Goal: Information Seeking & Learning: Learn about a topic

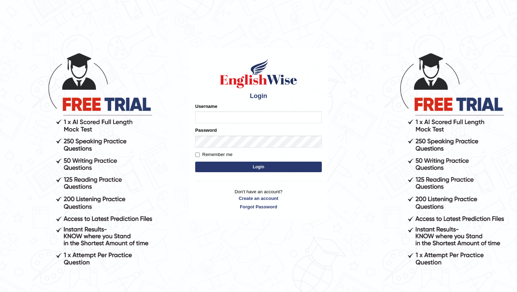
click at [212, 119] on input "Username" at bounding box center [258, 117] width 127 height 12
type input "PoojaD"
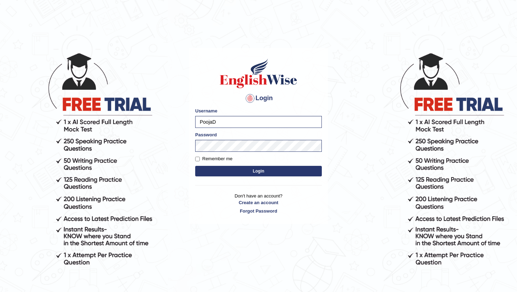
click at [236, 174] on button "Login" at bounding box center [258, 171] width 127 height 11
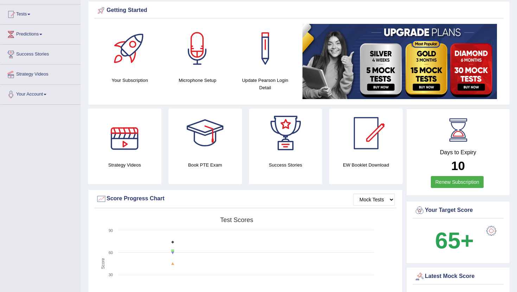
scroll to position [25, 0]
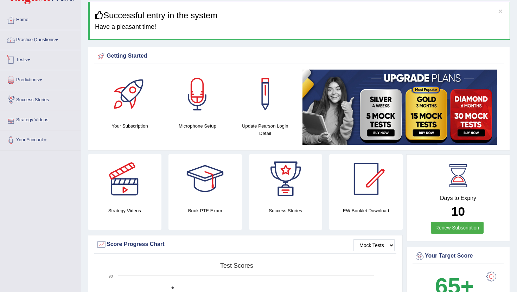
click at [26, 64] on link "Tests" at bounding box center [40, 59] width 80 height 18
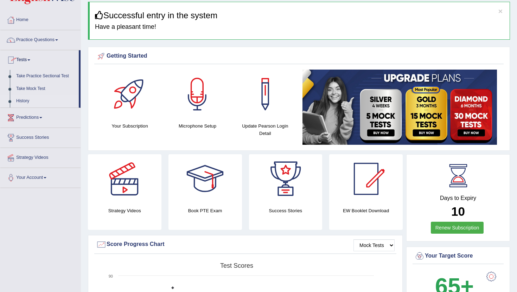
click at [31, 101] on link "History" at bounding box center [46, 101] width 66 height 13
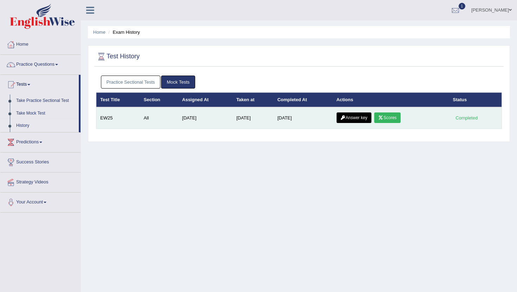
click at [392, 120] on link "Scores" at bounding box center [387, 118] width 26 height 11
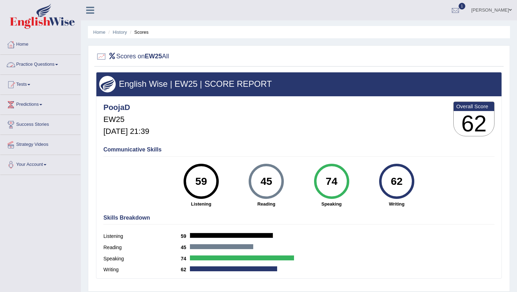
click at [41, 62] on link "Practice Questions" at bounding box center [40, 64] width 80 height 18
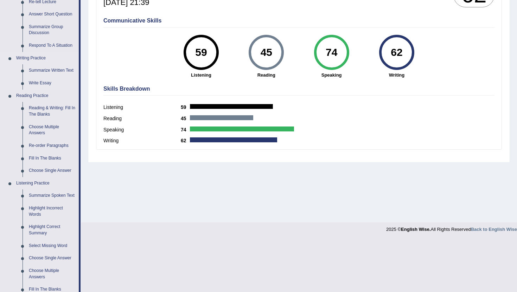
scroll to position [130, 0]
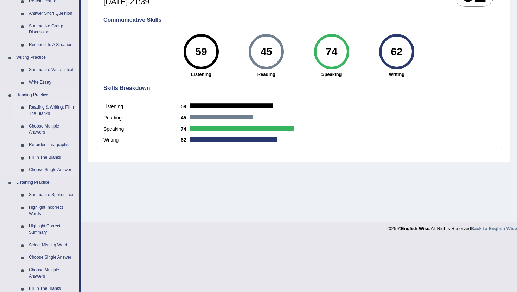
click at [55, 110] on link "Reading & Writing: Fill In The Blanks" at bounding box center [52, 110] width 53 height 19
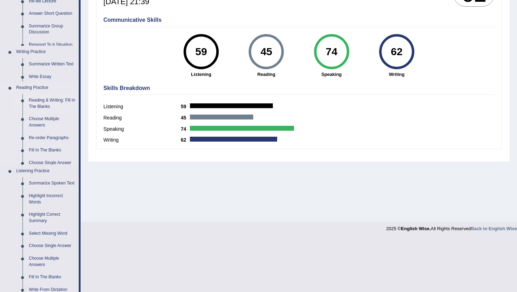
scroll to position [77, 0]
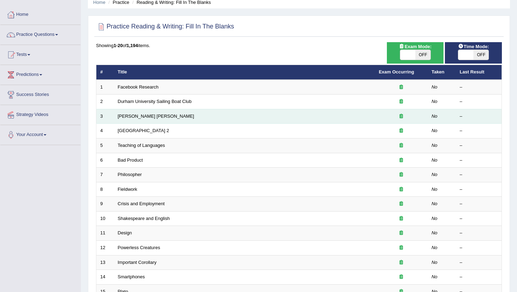
scroll to position [26, 0]
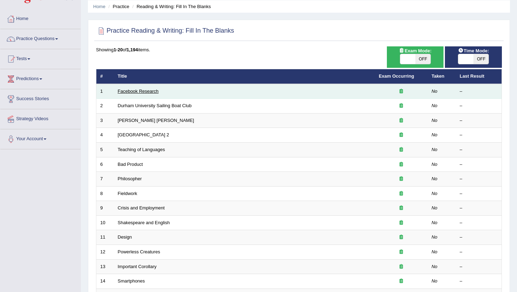
click at [144, 91] on link "Facebook Research" at bounding box center [138, 91] width 41 height 5
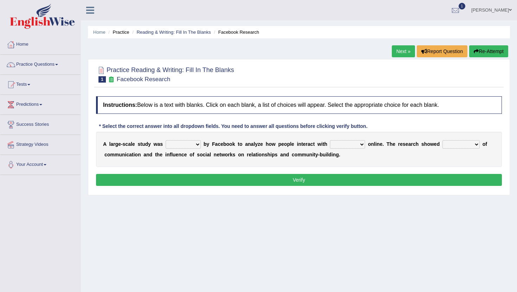
click at [179, 145] on select "surveyed had asked made" at bounding box center [183, 144] width 35 height 8
select select "made"
click at [166, 140] on select "surveyed had asked made" at bounding box center [183, 144] width 35 height 8
click at [351, 146] on select "together all each other another" at bounding box center [347, 144] width 35 height 8
select select "each other"
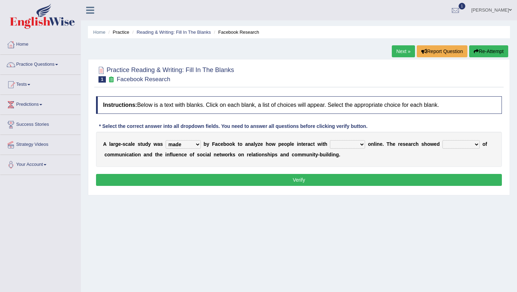
click at [331, 140] on select "together all each other another" at bounding box center [347, 144] width 35 height 8
click at [449, 146] on select "advantages standards fellowships patterns" at bounding box center [460, 144] width 37 height 8
select select "advantages"
click at [443, 140] on select "advantages standards fellowships patterns" at bounding box center [460, 144] width 37 height 8
click at [388, 181] on button "Verify" at bounding box center [299, 180] width 406 height 12
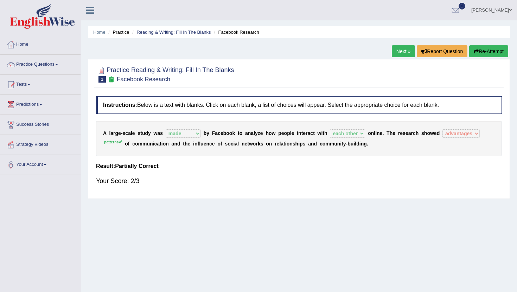
click at [394, 53] on link "Next »" at bounding box center [403, 51] width 23 height 12
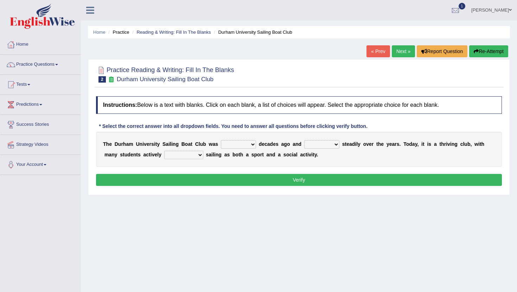
click at [229, 145] on select "found fund founded find" at bounding box center [238, 144] width 35 height 8
select select "found"
click at [221, 140] on select "found fund founded find" at bounding box center [238, 144] width 35 height 8
click at [308, 145] on select "grow growing has grown grown" at bounding box center [321, 144] width 35 height 8
click at [313, 141] on select "grow growing has grown grown" at bounding box center [321, 144] width 35 height 8
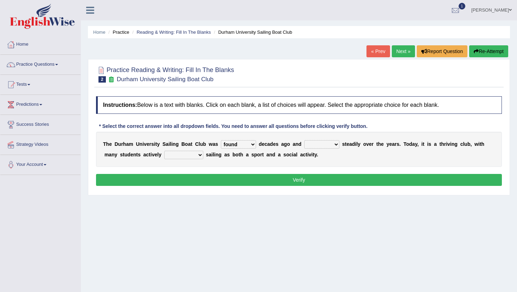
select select "has grown"
click at [304, 140] on select "grow growing has grown grown" at bounding box center [321, 144] width 35 height 8
click at [190, 155] on select "enjoy enjoyed are enjoying enjoying" at bounding box center [183, 155] width 39 height 8
select select "enjoyed"
click at [164, 151] on select "enjoy enjoyed are enjoying enjoying" at bounding box center [183, 155] width 39 height 8
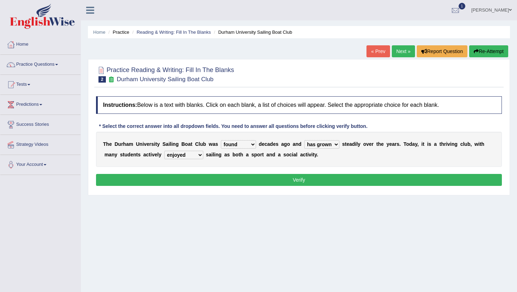
click at [197, 181] on button "Verify" at bounding box center [299, 180] width 406 height 12
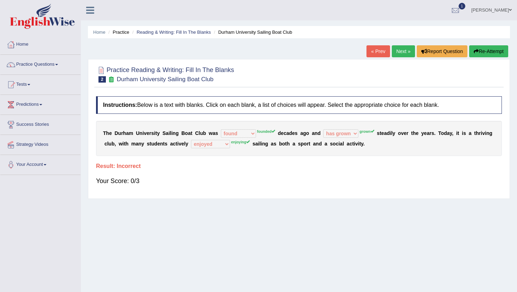
click at [398, 52] on link "Next »" at bounding box center [403, 51] width 23 height 12
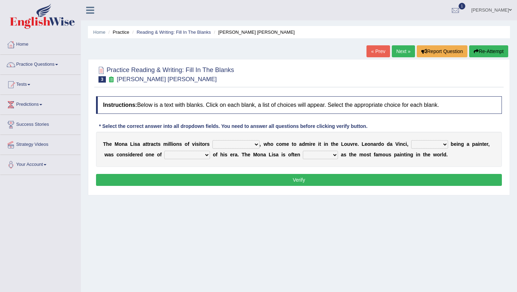
click at [224, 145] on select "around the year the all year all year round per year" at bounding box center [235, 144] width 47 height 8
select select "around the year"
click at [212, 140] on select "around the year the all year all year round per year" at bounding box center [235, 144] width 47 height 8
click at [420, 145] on select "rather than as much as as well as as long as" at bounding box center [429, 144] width 37 height 8
click at [411, 140] on select "rather than as much as as well as as long as" at bounding box center [429, 144] width 37 height 8
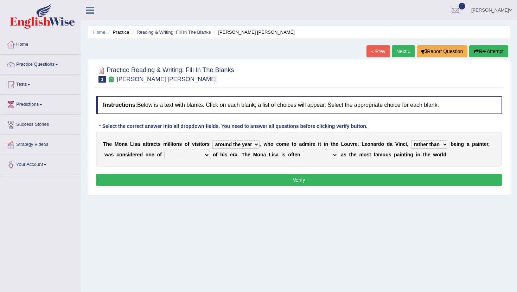
click at [183, 155] on select "better artists artist the better artist the best artists" at bounding box center [187, 155] width 46 height 8
click at [434, 143] on select "rather than as much as as well as as long as" at bounding box center [429, 144] width 37 height 8
select select "as well as"
click at [411, 140] on select "rather than as much as as well as as long as" at bounding box center [429, 144] width 37 height 8
click at [184, 152] on select "better artists artist the better artist the best artists" at bounding box center [187, 155] width 46 height 8
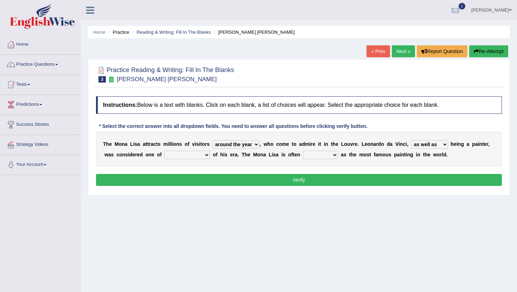
select select "the better artist"
click at [164, 151] on select "better artists artist the better artist the best artists" at bounding box center [187, 155] width 46 height 8
click at [314, 154] on select "classified suggested predicted described" at bounding box center [320, 155] width 35 height 8
select select "described"
click at [303, 151] on select "classified suggested predicted described" at bounding box center [320, 155] width 35 height 8
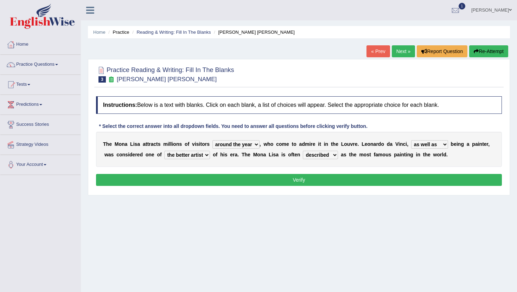
click at [301, 181] on button "Verify" at bounding box center [299, 180] width 406 height 12
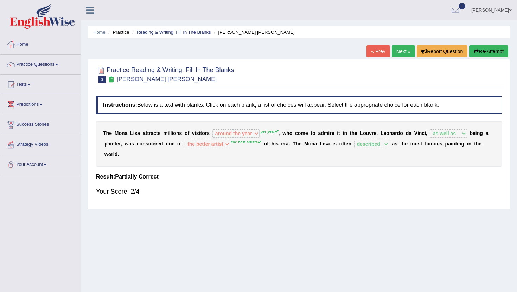
click at [395, 57] on div "« Prev Next » Report Question Re-Attempt" at bounding box center [437, 52] width 143 height 14
click at [398, 51] on link "Next »" at bounding box center [403, 51] width 23 height 12
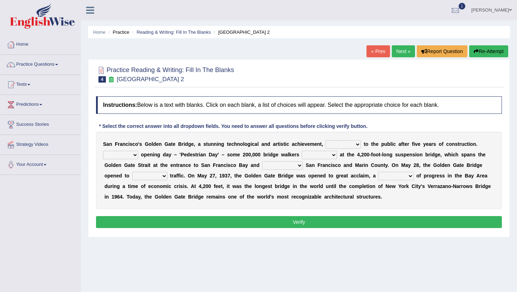
click at [330, 143] on select "opens closes appears equals" at bounding box center [343, 144] width 35 height 8
select select "opens"
click at [326, 140] on select "opens closes appears equals" at bounding box center [343, 144] width 35 height 8
click at [118, 155] on select "On During Since When" at bounding box center [120, 155] width 35 height 8
select select "On"
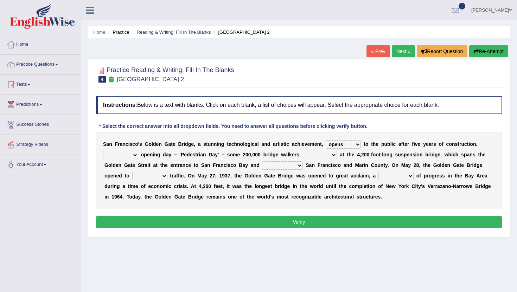
click at [103, 151] on select "On During Since When" at bounding box center [120, 155] width 35 height 8
click at [312, 158] on select "stationed looked marveled laughed" at bounding box center [319, 155] width 35 height 8
select select "looked"
click at [302, 151] on select "stationed looked marveled laughed" at bounding box center [319, 155] width 35 height 8
click at [279, 166] on select "separates connects channels differentiates" at bounding box center [282, 165] width 41 height 8
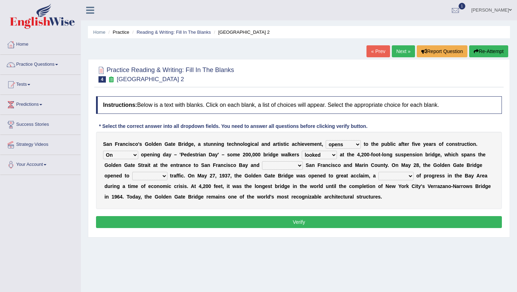
select select "connects"
click at [262, 161] on select "separates connects channels differentiates" at bounding box center [282, 165] width 41 height 8
click at [152, 179] on select "aquatic vehicular airborne watertight" at bounding box center [149, 176] width 35 height 8
select select "vehicular"
click at [132, 172] on select "aquatic vehicular airborne watertight" at bounding box center [149, 176] width 35 height 8
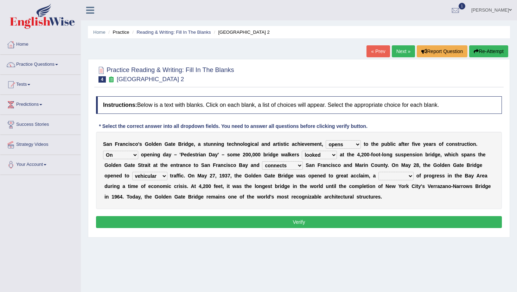
click at [396, 175] on select "denial symbol technique yield" at bounding box center [395, 176] width 35 height 8
select select "symbol"
click at [379, 172] on select "denial symbol technique yield" at bounding box center [395, 176] width 35 height 8
click at [382, 219] on button "Verify" at bounding box center [299, 222] width 406 height 12
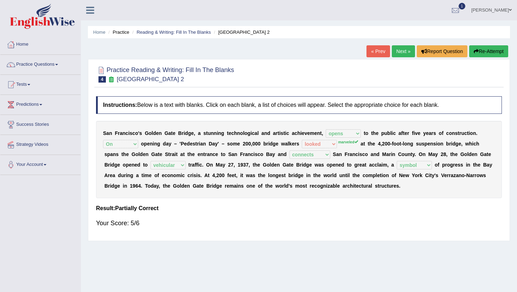
click at [401, 49] on link "Next »" at bounding box center [403, 51] width 23 height 12
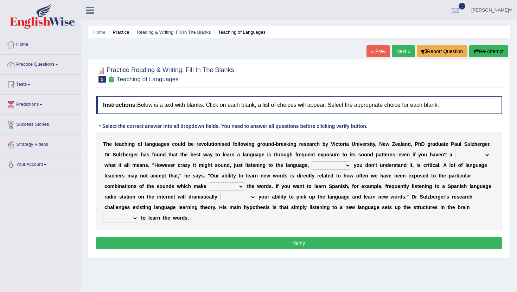
click at [466, 155] on select "dew claw clue due" at bounding box center [472, 155] width 35 height 8
select select "clue"
click at [455, 151] on select "dew claw clue due" at bounding box center [472, 155] width 35 height 8
click at [334, 164] on select "but also all together even though if so" at bounding box center [331, 165] width 39 height 8
select select "even though"
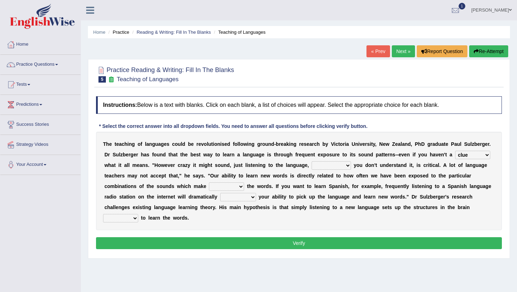
click at [312, 161] on select "but also all together even though if so" at bounding box center [331, 165] width 39 height 8
click at [225, 188] on select "down up of on" at bounding box center [226, 187] width 35 height 8
click at [209, 183] on select "down up of on" at bounding box center [226, 187] width 35 height 8
click at [236, 188] on select "down up of on" at bounding box center [226, 187] width 35 height 8
select select "down"
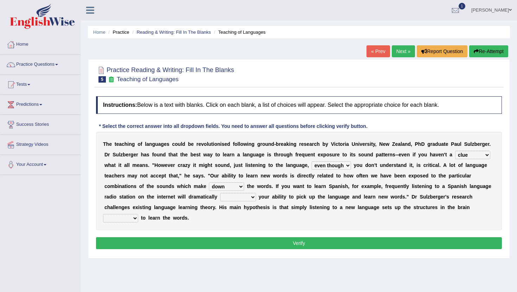
click at [209, 183] on select "down up of on" at bounding box center [226, 187] width 35 height 8
click at [231, 200] on select "evaluate exaggerate describe boost" at bounding box center [238, 197] width 36 height 8
click at [220, 193] on select "evaluate exaggerate describe boost" at bounding box center [238, 197] width 36 height 8
click at [234, 199] on select "evaluate exaggerate describe boost" at bounding box center [238, 197] width 36 height 8
select select "boost"
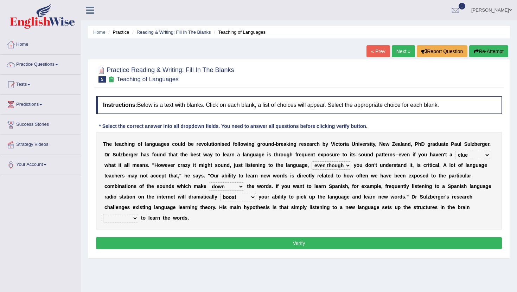
click at [220, 193] on select "evaluate exaggerate describe boost" at bounding box center [238, 197] width 36 height 8
click at [134, 218] on select "requiring required directed to require" at bounding box center [120, 218] width 35 height 8
click at [103, 214] on select "requiring required directed to require" at bounding box center [120, 218] width 35 height 8
click at [126, 228] on div "T h e t e a c h i n g o f l a n g u a g e s c o u l d b e r e v o l u t i o n i…" at bounding box center [299, 181] width 406 height 98
click at [131, 218] on select "requiring required directed to require" at bounding box center [120, 218] width 35 height 8
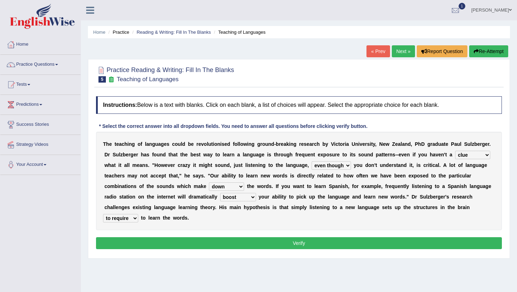
select select "directed"
click at [103, 214] on select "requiring required directed to require" at bounding box center [120, 218] width 35 height 8
click at [150, 253] on div "Instructions: Below is a text with blanks. Click on each blank, a list of choic…" at bounding box center [298, 174] width 409 height 162
click at [150, 250] on div "Instructions: Below is a text with blanks. Click on each blank, a list of choic…" at bounding box center [298, 174] width 409 height 162
click at [148, 245] on button "Verify" at bounding box center [299, 243] width 406 height 12
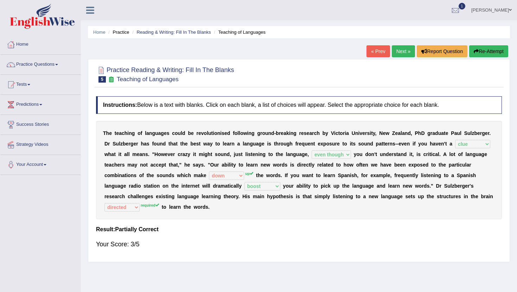
click at [395, 54] on link "Next »" at bounding box center [403, 51] width 23 height 12
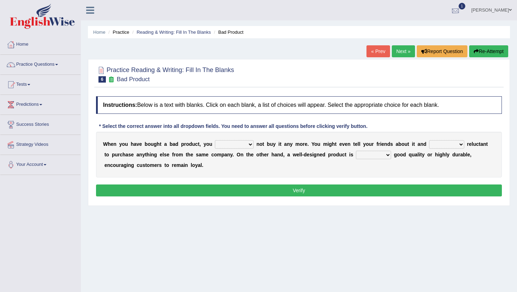
click at [463, 11] on link "1" at bounding box center [455, 9] width 21 height 18
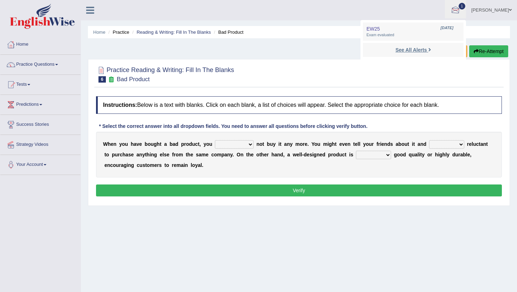
click at [404, 52] on strong "See All Alerts" at bounding box center [410, 50] width 31 height 6
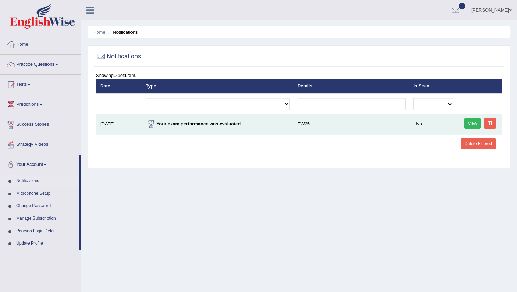
click at [472, 126] on link "View" at bounding box center [472, 123] width 17 height 11
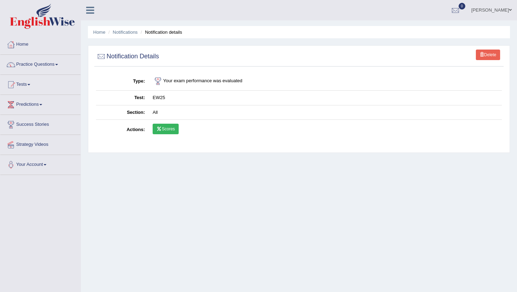
click at [169, 133] on link "Scores" at bounding box center [166, 129] width 26 height 11
click at [39, 64] on link "Practice Questions" at bounding box center [40, 64] width 80 height 18
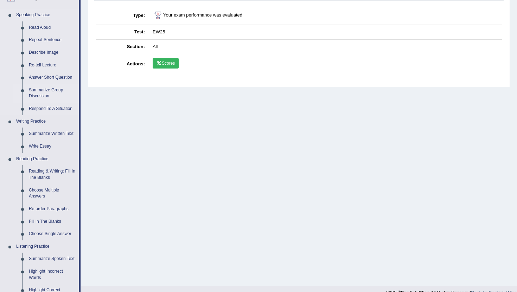
scroll to position [70, 0]
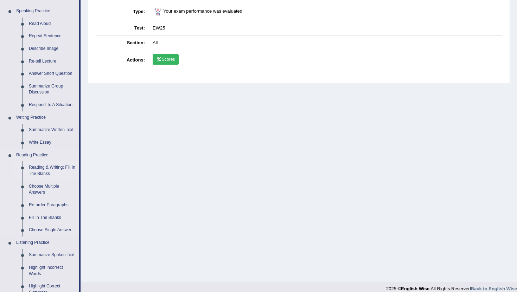
click at [39, 167] on link "Reading & Writing: Fill In The Blanks" at bounding box center [52, 170] width 53 height 19
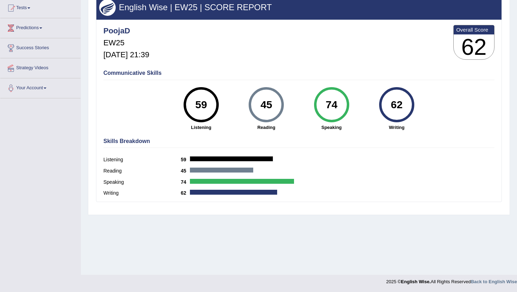
scroll to position [77, 0]
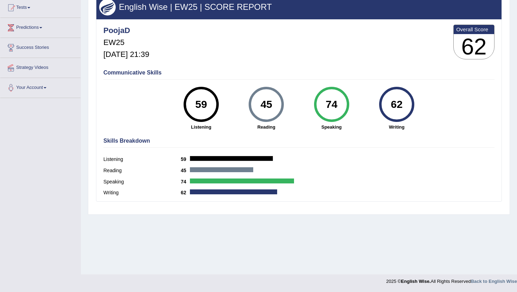
click at [268, 95] on div "45" at bounding box center [267, 105] width 26 height 30
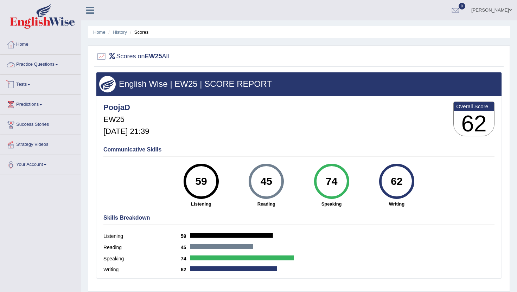
click at [46, 62] on link "Practice Questions" at bounding box center [40, 64] width 80 height 18
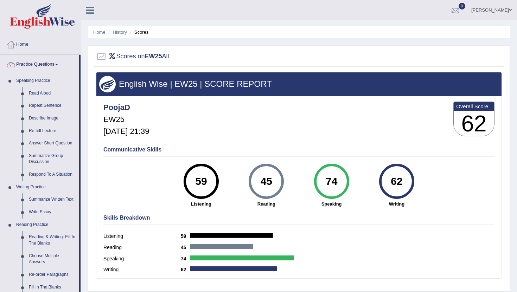
click at [455, 14] on div at bounding box center [455, 10] width 11 height 11
click at [416, 31] on strong "See All Alerts" at bounding box center [410, 30] width 31 height 6
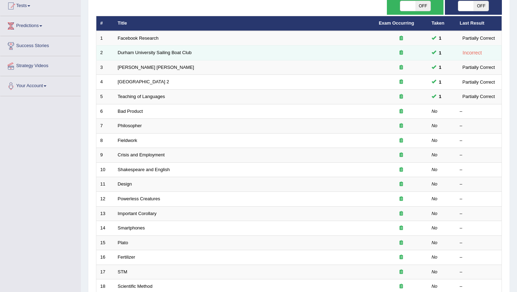
scroll to position [79, 0]
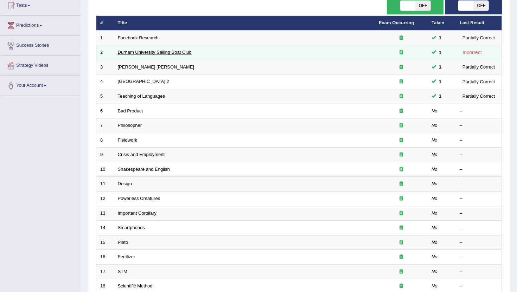
click at [182, 53] on link "Durham University Sailing Boat Club" at bounding box center [155, 52] width 74 height 5
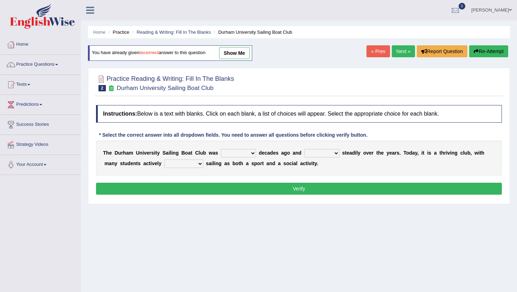
click at [238, 50] on link "show me" at bounding box center [234, 53] width 31 height 12
select select "found"
select select "has grown"
select select "enjoyed"
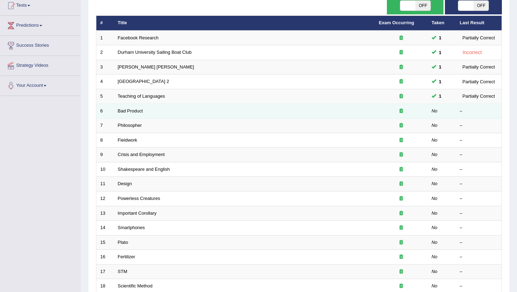
click at [131, 115] on td "Bad Product" at bounding box center [244, 111] width 261 height 15
click at [127, 111] on link "Bad Product" at bounding box center [130, 110] width 25 height 5
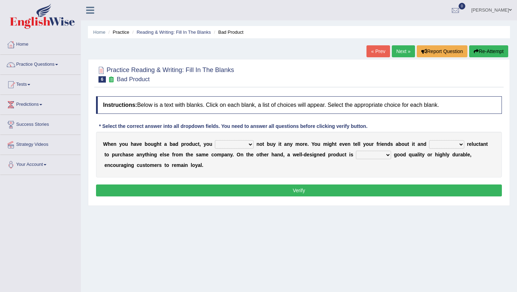
click at [234, 143] on select "would have should have should" at bounding box center [234, 144] width 39 height 8
select select "should have"
click at [215, 140] on select "would have should have should" at bounding box center [234, 144] width 39 height 8
click at [445, 147] on select "is are be being" at bounding box center [446, 144] width 35 height 8
select select "be"
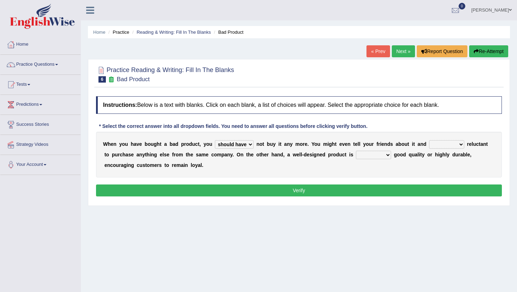
click at [429, 140] on select "is are be being" at bounding box center [446, 144] width 35 height 8
click at [370, 154] on select "both also neither either" at bounding box center [373, 155] width 35 height 8
select select "both"
click at [356, 151] on select "both also neither either" at bounding box center [373, 155] width 35 height 8
click at [337, 191] on button "Verify" at bounding box center [299, 191] width 406 height 12
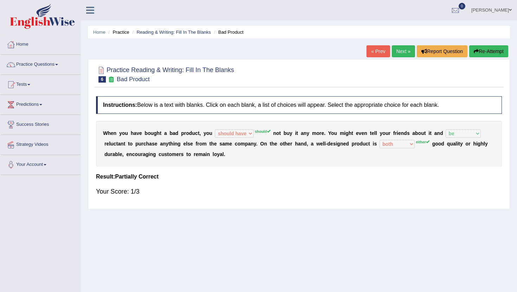
click at [400, 54] on link "Next »" at bounding box center [403, 51] width 23 height 12
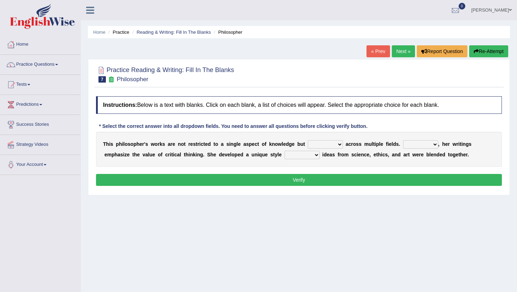
click at [327, 146] on select "constrain contain assemble extend" at bounding box center [325, 144] width 35 height 8
select select "extend"
click at [308, 140] on select "constrain contain assemble extend" at bounding box center [325, 144] width 35 height 8
click at [417, 145] on select "Rather So Moreover Likely" at bounding box center [420, 144] width 35 height 8
select select "Moreover"
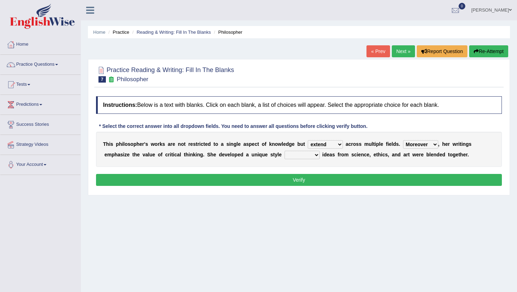
click at [403, 140] on select "Rather So Moreover Likely" at bounding box center [420, 144] width 35 height 8
click at [308, 155] on select "in that that which in which" at bounding box center [301, 155] width 35 height 8
select select "in which"
click at [284, 151] on select "in that that which in which" at bounding box center [301, 155] width 35 height 8
click at [301, 182] on button "Verify" at bounding box center [299, 180] width 406 height 12
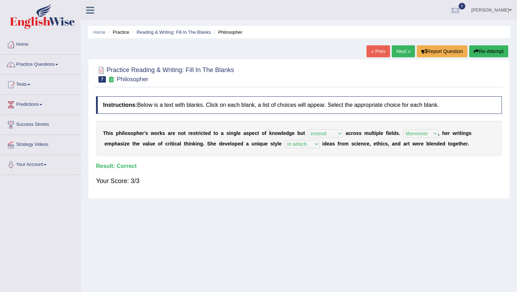
click at [398, 54] on link "Next »" at bounding box center [403, 51] width 23 height 12
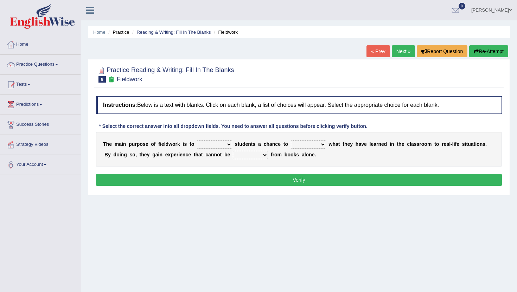
click at [220, 145] on select "resemble stow rave offer" at bounding box center [214, 144] width 35 height 8
select select "offer"
click at [197, 140] on select "resemble stow rave offer" at bounding box center [214, 144] width 35 height 8
click at [308, 150] on div "T h e m a i n p u r p o s e o f f i e l d w o r k i s t o resemble stow rave of…" at bounding box center [299, 149] width 406 height 35
click at [308, 147] on select "compare align apply dismount" at bounding box center [308, 144] width 35 height 8
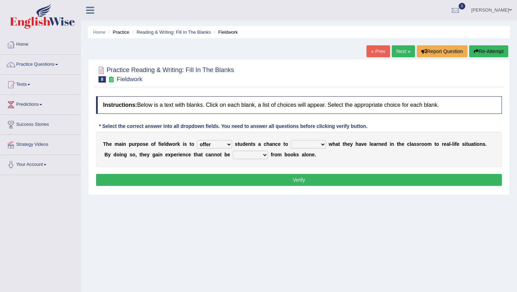
select select "align"
click at [291, 140] on select "compare align apply dismount" at bounding box center [308, 144] width 35 height 8
click at [248, 155] on select "originated prepared obtained touted" at bounding box center [250, 155] width 35 height 8
select select "prepared"
click at [233, 151] on select "originated prepared obtained touted" at bounding box center [250, 155] width 35 height 8
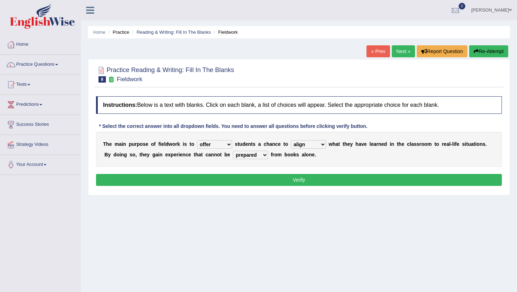
click at [251, 154] on select "originated prepared obtained touted" at bounding box center [250, 155] width 35 height 8
click at [258, 182] on button "Verify" at bounding box center [299, 180] width 406 height 12
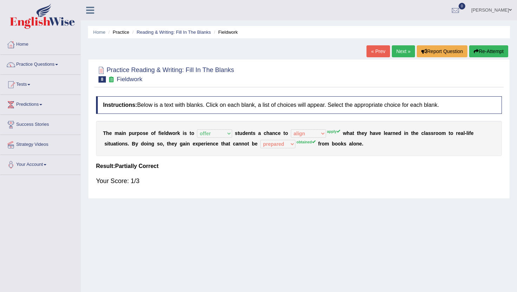
click at [399, 54] on link "Next »" at bounding box center [403, 51] width 23 height 12
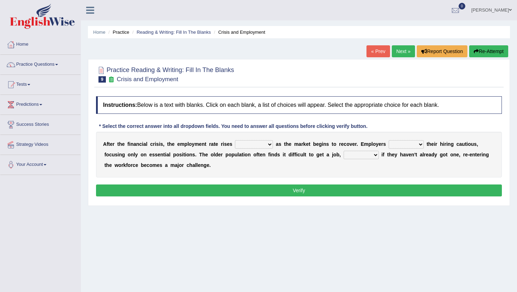
click at [264, 145] on select "normally conversely strenuously sharply" at bounding box center [254, 144] width 38 height 8
select select "normally"
click at [235, 140] on select "normally conversely strenuously sharply" at bounding box center [254, 144] width 38 height 8
click at [259, 147] on select "normally conversely strenuously sharply" at bounding box center [254, 144] width 38 height 8
click at [416, 146] on select "keeping kept keep are kept" at bounding box center [406, 144] width 35 height 8
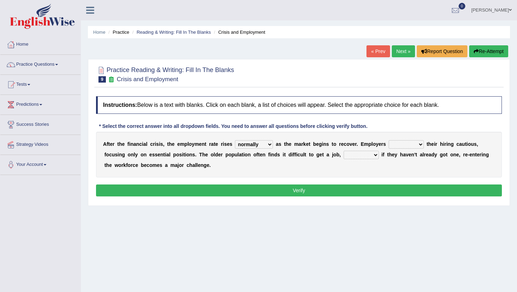
select select "keeping"
click at [389, 140] on select "keeping kept keep are kept" at bounding box center [406, 144] width 35 height 8
click at [366, 155] on select "although while then because" at bounding box center [361, 155] width 35 height 8
select select "although"
click at [344, 151] on select "although while then because" at bounding box center [361, 155] width 35 height 8
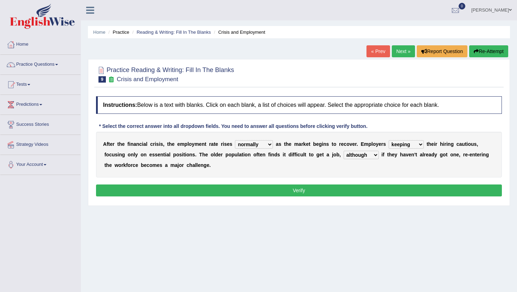
click at [360, 187] on button "Verify" at bounding box center [299, 191] width 406 height 12
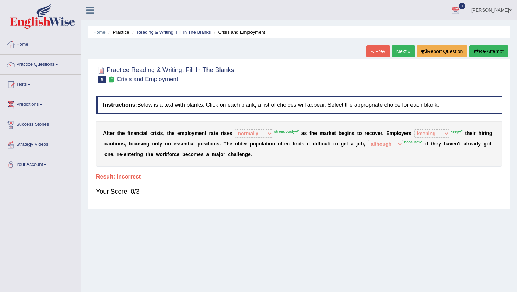
click at [497, 9] on link "[PERSON_NAME]" at bounding box center [491, 9] width 51 height 18
